Goal: Task Accomplishment & Management: Manage account settings

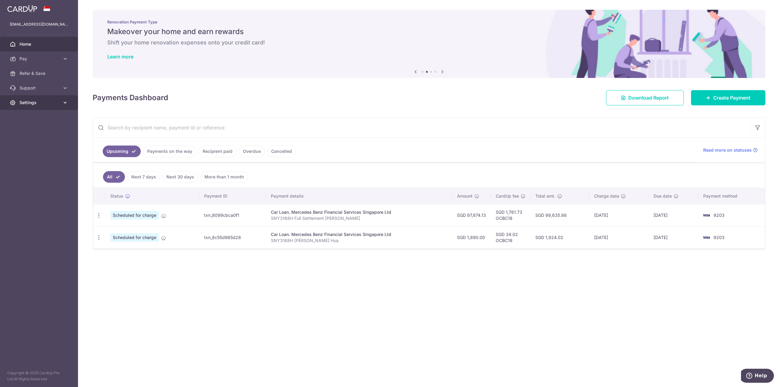
click at [46, 99] on link "Settings" at bounding box center [39, 102] width 78 height 15
click at [36, 134] on span "Logout" at bounding box center [40, 132] width 40 height 6
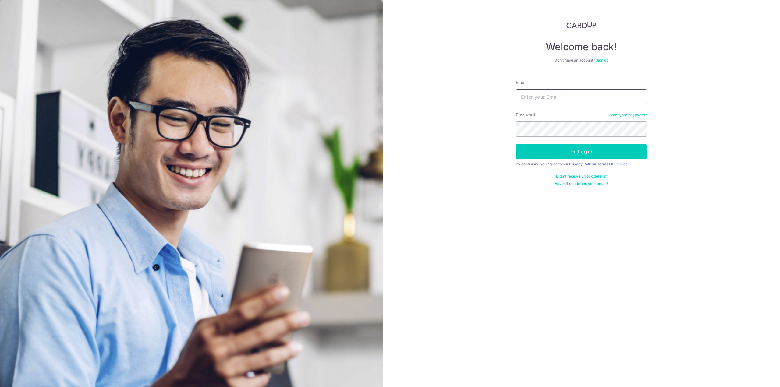
drag, startPoint x: 567, startPoint y: 96, endPoint x: 564, endPoint y: 104, distance: 8.7
click at [567, 96] on input "Email" at bounding box center [581, 96] width 131 height 15
type input "[EMAIL_ADDRESS][DOMAIN_NAME]"
click at [516, 144] on button "Log in" at bounding box center [581, 151] width 131 height 15
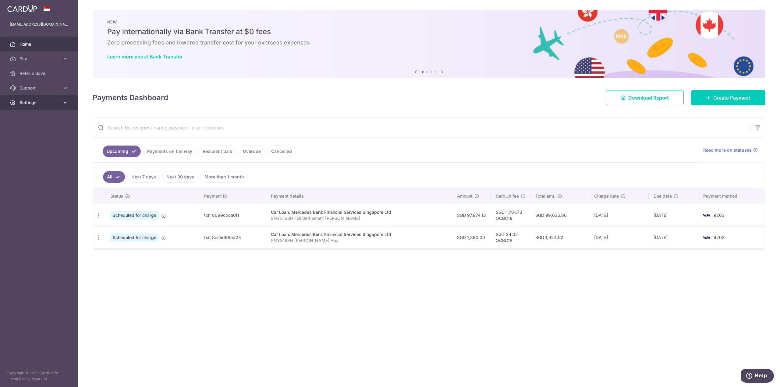
click at [53, 106] on link "Settings" at bounding box center [39, 102] width 78 height 15
click at [32, 130] on span "Logout" at bounding box center [40, 132] width 40 height 6
